Goal: Navigation & Orientation: Find specific page/section

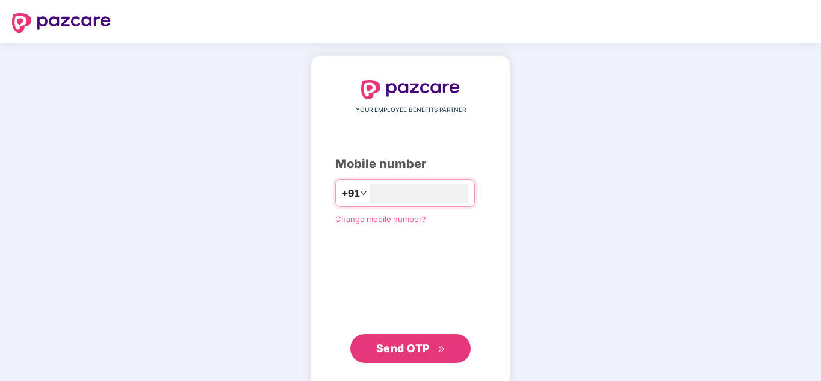
type input "**********"
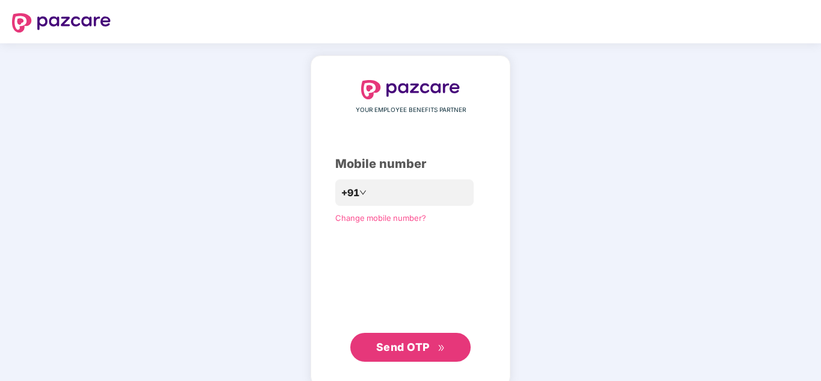
click at [403, 355] on span "Send OTP" at bounding box center [410, 347] width 69 height 17
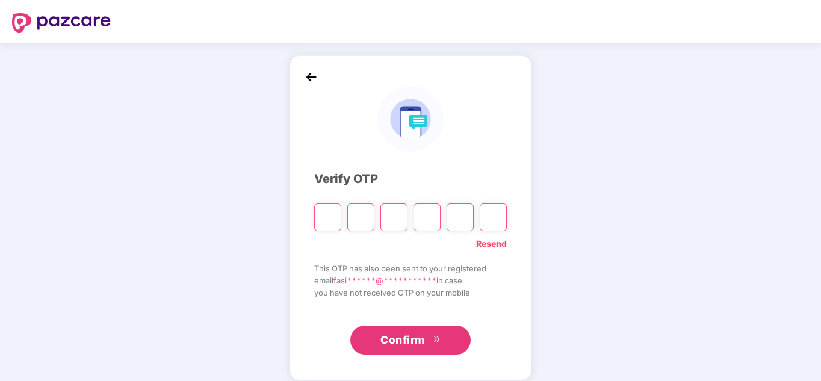
type input "*"
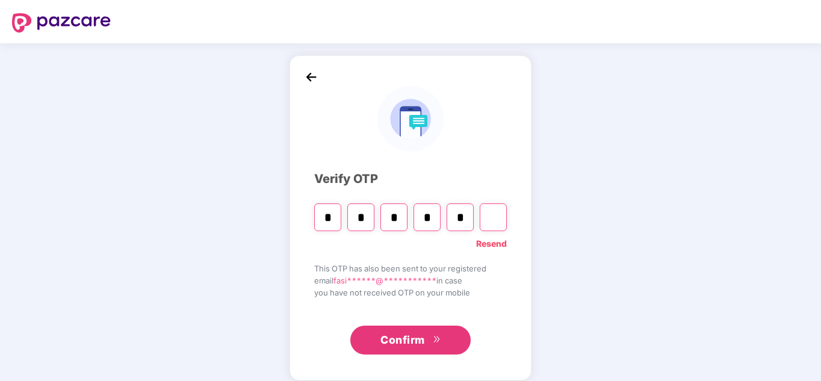
type input "*"
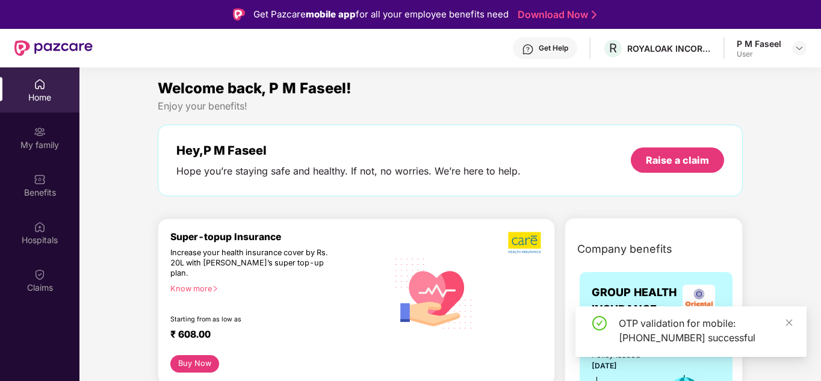
scroll to position [67, 0]
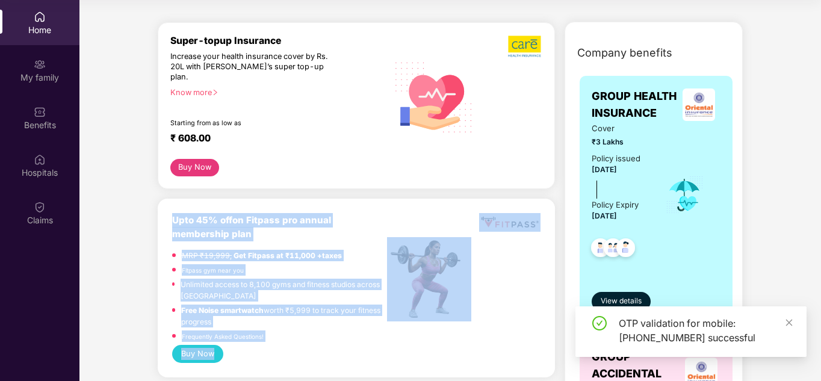
drag, startPoint x: 403, startPoint y: 355, endPoint x: 282, endPoint y: 346, distance: 120.8
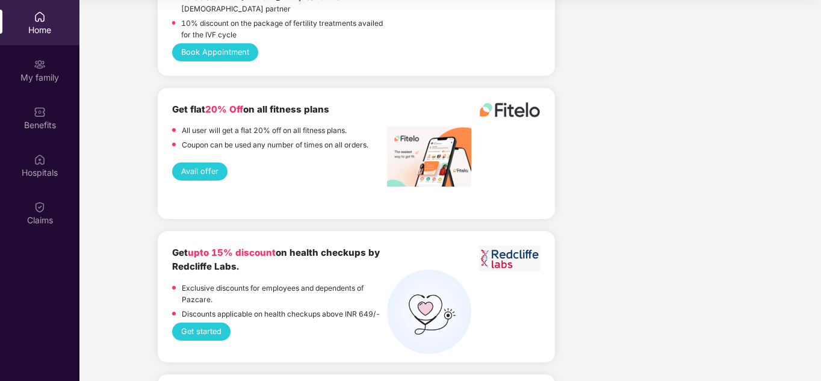
scroll to position [1277, 0]
